Goal: Transaction & Acquisition: Purchase product/service

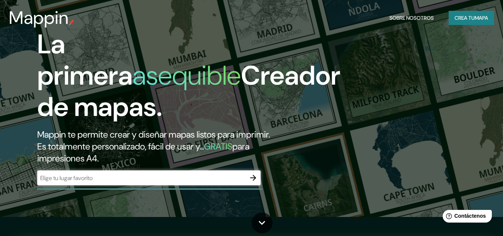
scroll to position [23, 0]
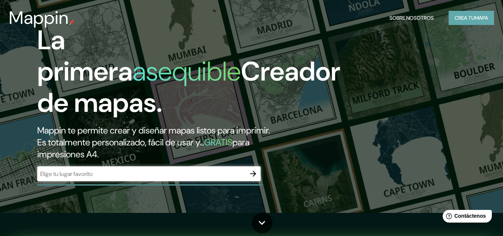
click at [476, 15] on font "mapa" at bounding box center [481, 18] width 13 height 7
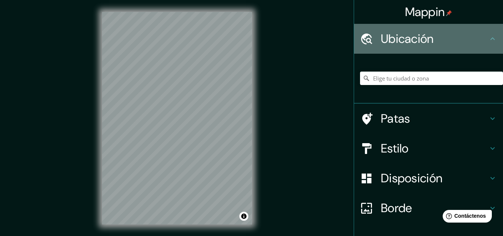
click at [475, 36] on h4 "Ubicación" at bounding box center [434, 38] width 107 height 15
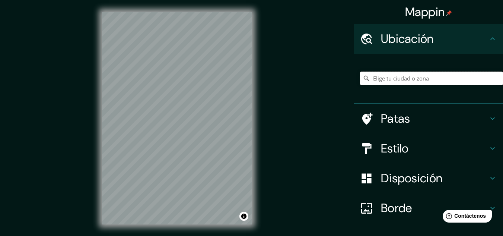
click at [444, 78] on input "Elige tu ciudad o zona" at bounding box center [431, 77] width 143 height 13
type input "g"
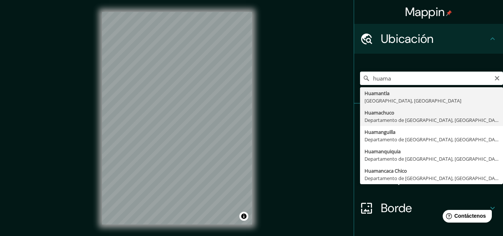
type input "Huamachuco, [GEOGRAPHIC_DATA], [GEOGRAPHIC_DATA]"
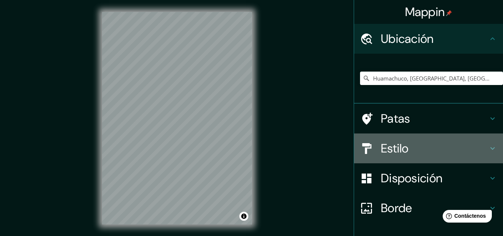
click at [488, 144] on icon at bounding box center [492, 148] width 9 height 9
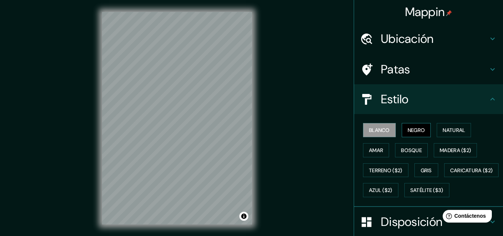
click at [416, 130] on font "Negro" at bounding box center [416, 130] width 17 height 7
click at [455, 125] on button "Natural" at bounding box center [454, 130] width 34 height 14
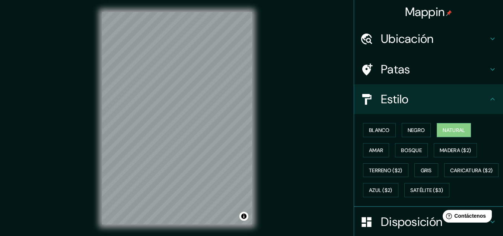
click at [371, 127] on font "Blanco" at bounding box center [379, 130] width 21 height 7
click at [255, 149] on div "© Mapbox © OpenStreetMap Improve this map" at bounding box center [177, 118] width 174 height 236
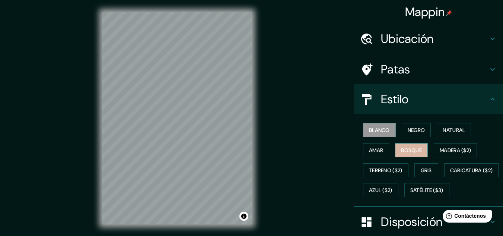
click at [413, 150] on font "Bosque" at bounding box center [411, 150] width 21 height 7
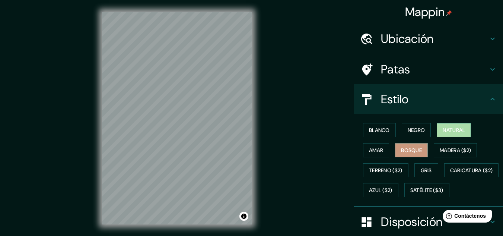
click at [457, 126] on font "Natural" at bounding box center [454, 130] width 22 height 10
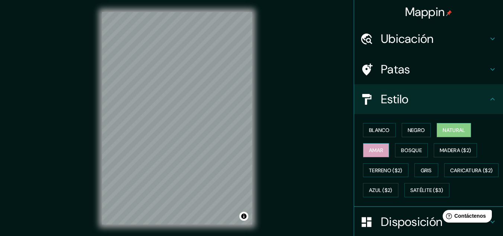
click at [375, 153] on font "Amar" at bounding box center [376, 150] width 14 height 7
click at [437, 130] on button "Natural" at bounding box center [454, 130] width 34 height 14
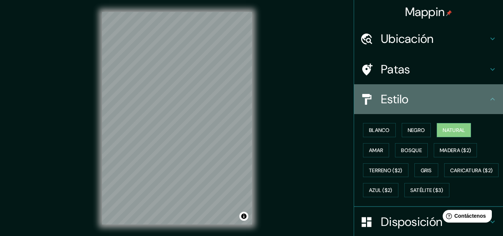
click at [491, 96] on icon at bounding box center [492, 99] width 9 height 9
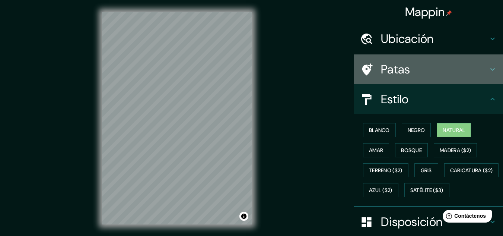
click at [488, 70] on icon at bounding box center [492, 69] width 9 height 9
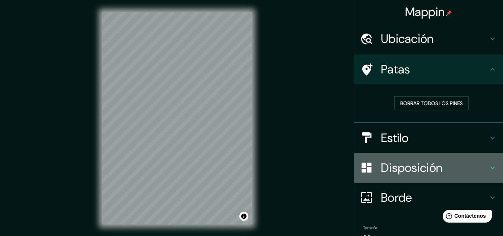
click at [488, 165] on icon at bounding box center [492, 167] width 9 height 9
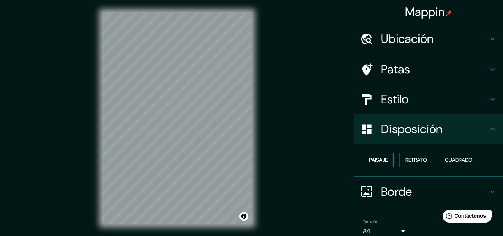
click at [379, 163] on font "Paisaje" at bounding box center [378, 160] width 19 height 10
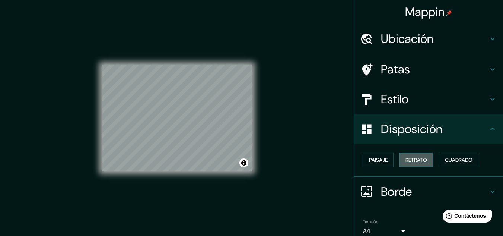
click at [405, 161] on font "Retrato" at bounding box center [416, 159] width 22 height 7
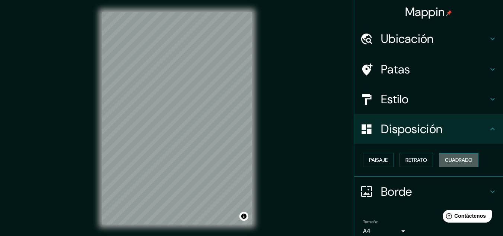
click at [453, 157] on font "Cuadrado" at bounding box center [459, 159] width 28 height 7
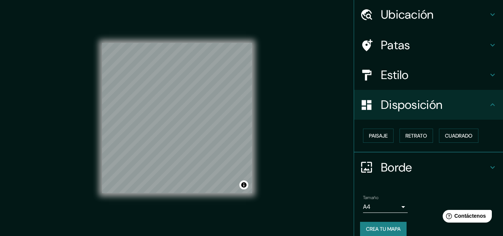
scroll to position [33, 0]
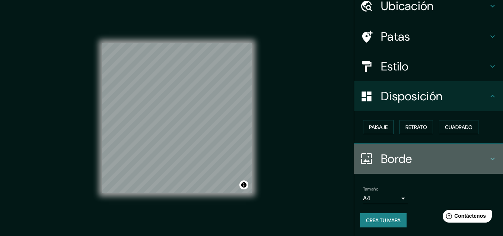
click at [488, 158] on icon at bounding box center [492, 158] width 9 height 9
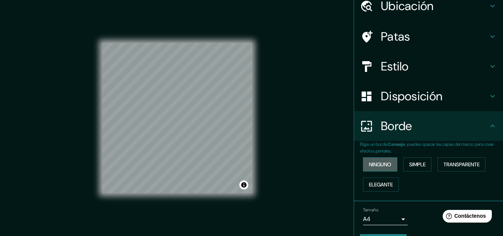
click at [388, 166] on button "Ninguno" at bounding box center [380, 164] width 34 height 14
click at [419, 163] on font "Simple" at bounding box center [417, 164] width 16 height 7
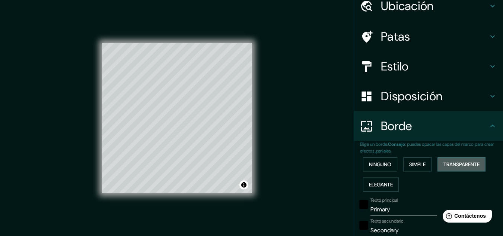
click at [462, 159] on button "Transparente" at bounding box center [461, 164] width 48 height 14
click at [386, 185] on font "Elegante" at bounding box center [381, 184] width 24 height 7
click at [375, 163] on font "Ninguno" at bounding box center [380, 164] width 22 height 7
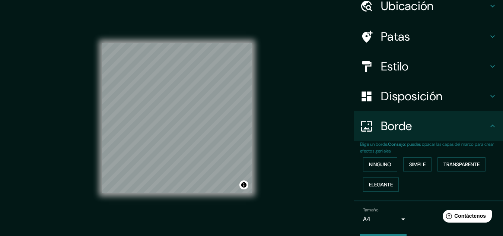
click at [499, 146] on div "Mappin Ubicación [GEOGRAPHIC_DATA], [GEOGRAPHIC_DATA], [GEOGRAPHIC_DATA] Patas …" at bounding box center [428, 118] width 149 height 236
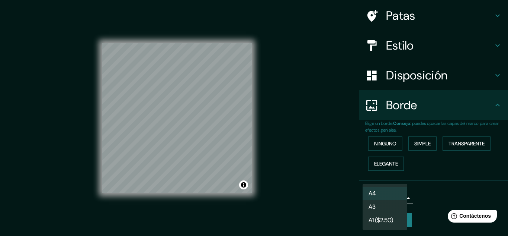
click at [396, 198] on body "Mappin Ubicación [GEOGRAPHIC_DATA], [GEOGRAPHIC_DATA], [GEOGRAPHIC_DATA] Patas …" at bounding box center [254, 118] width 508 height 236
click at [427, 206] on div at bounding box center [254, 118] width 508 height 236
click at [395, 200] on body "Mappin Ubicación [GEOGRAPHIC_DATA], [GEOGRAPHIC_DATA], [GEOGRAPHIC_DATA] Patas …" at bounding box center [254, 118] width 508 height 236
click at [384, 208] on li "A3" at bounding box center [385, 207] width 45 height 14
type input "a4"
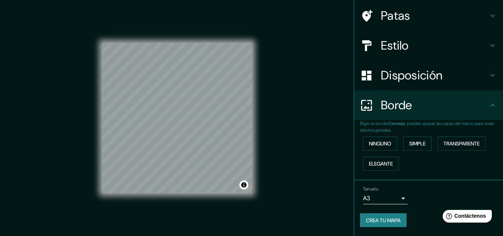
click at [419, 200] on div "Tamaño A3 a4" at bounding box center [428, 195] width 137 height 24
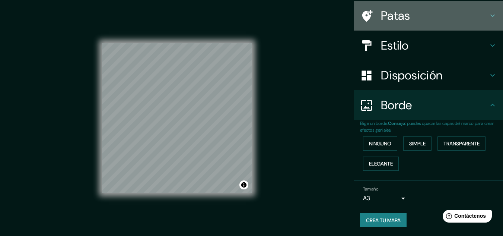
click at [488, 11] on icon at bounding box center [492, 15] width 9 height 9
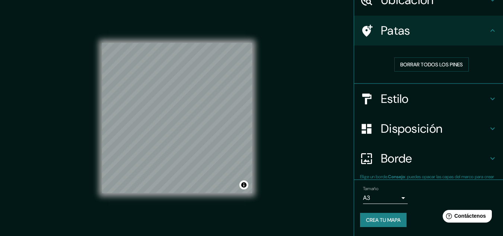
scroll to position [39, 0]
click at [264, 120] on div "Mappin Ubicación [GEOGRAPHIC_DATA], [GEOGRAPHIC_DATA], [GEOGRAPHIC_DATA] Patas …" at bounding box center [251, 124] width 503 height 248
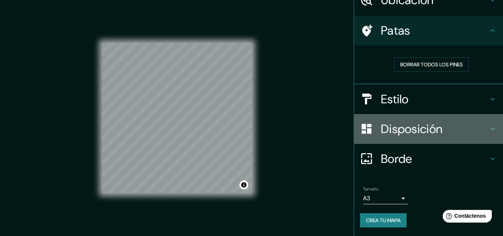
click at [461, 129] on h4 "Disposición" at bounding box center [434, 128] width 107 height 15
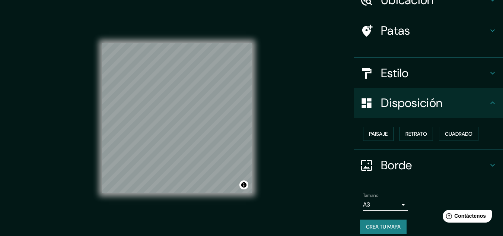
scroll to position [33, 0]
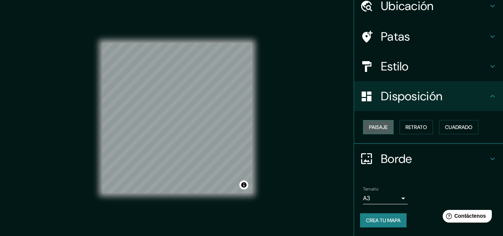
click at [378, 124] on font "Paisaje" at bounding box center [378, 127] width 19 height 7
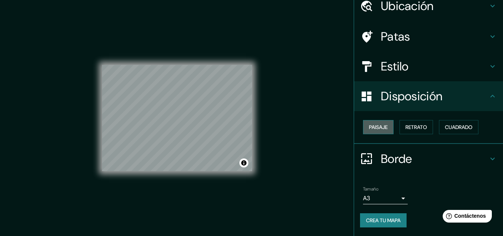
click at [378, 124] on font "Paisaje" at bounding box center [378, 127] width 19 height 7
click at [413, 129] on font "Retrato" at bounding box center [416, 127] width 22 height 7
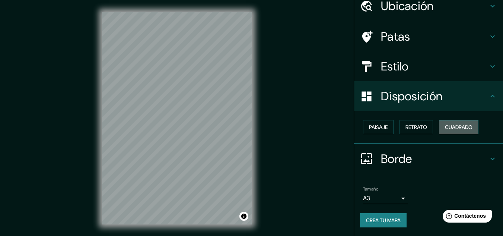
click at [457, 125] on font "Cuadrado" at bounding box center [459, 127] width 28 height 7
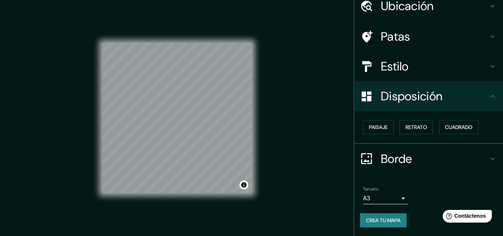
drag, startPoint x: 497, startPoint y: 141, endPoint x: 498, endPoint y: 84, distance: 57.0
click at [498, 84] on div "Mappin Ubicación [GEOGRAPHIC_DATA], [GEOGRAPHIC_DATA], [GEOGRAPHIC_DATA] Patas …" at bounding box center [428, 118] width 149 height 236
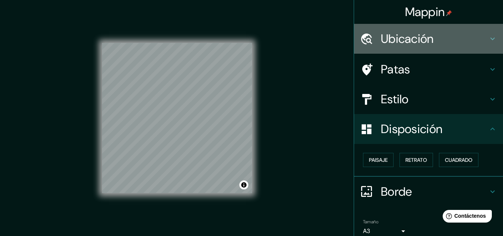
click at [472, 36] on h4 "Ubicación" at bounding box center [434, 38] width 107 height 15
